Goal: Task Accomplishment & Management: Use online tool/utility

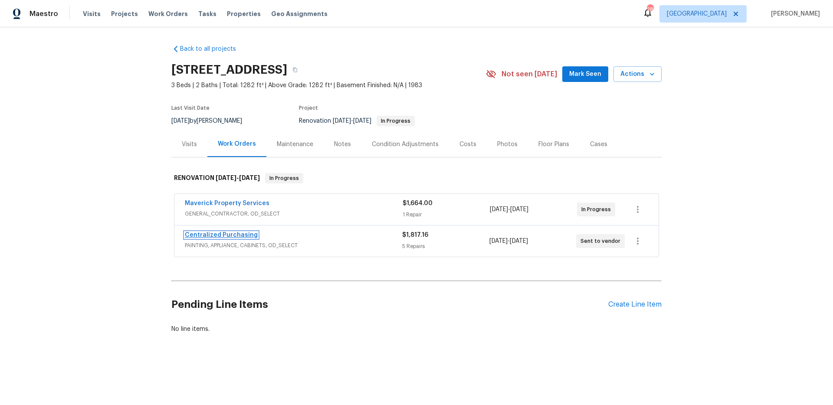
click at [240, 237] on link "Centralized Purchasing" at bounding box center [221, 235] width 73 height 6
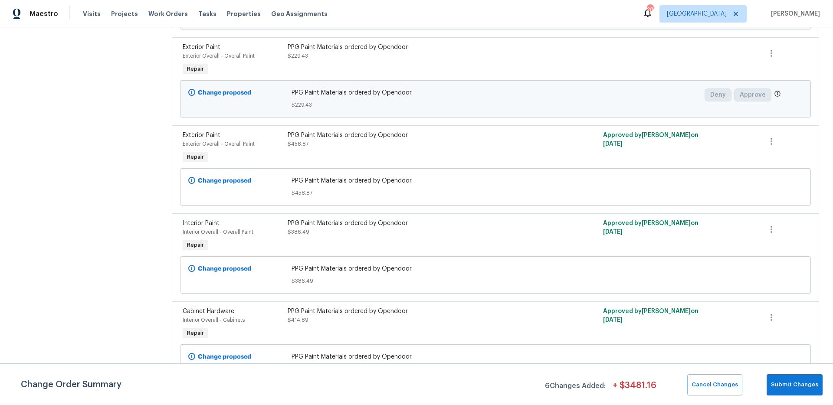
scroll to position [227, 0]
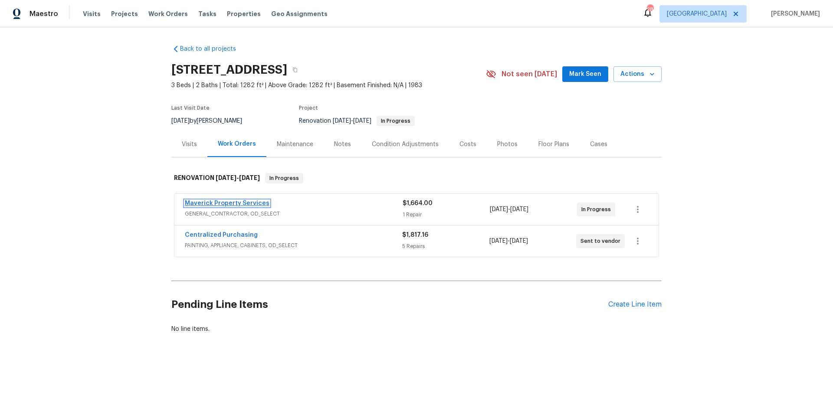
click at [261, 205] on link "Maverick Property Services" at bounding box center [227, 203] width 85 height 6
